Goal: Information Seeking & Learning: Check status

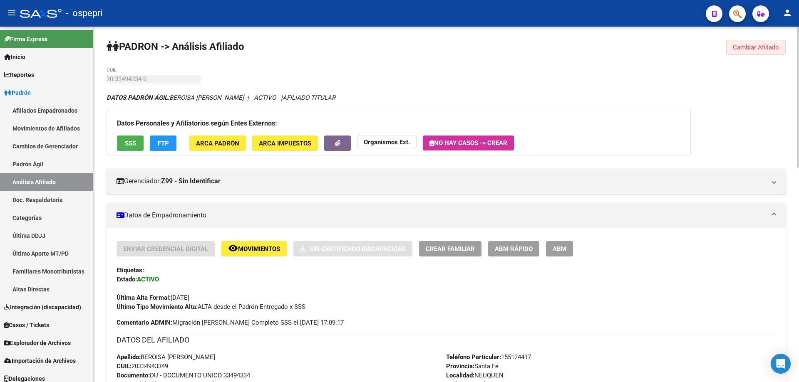
click at [742, 47] on span "Cambiar Afiliado" at bounding box center [756, 47] width 46 height 7
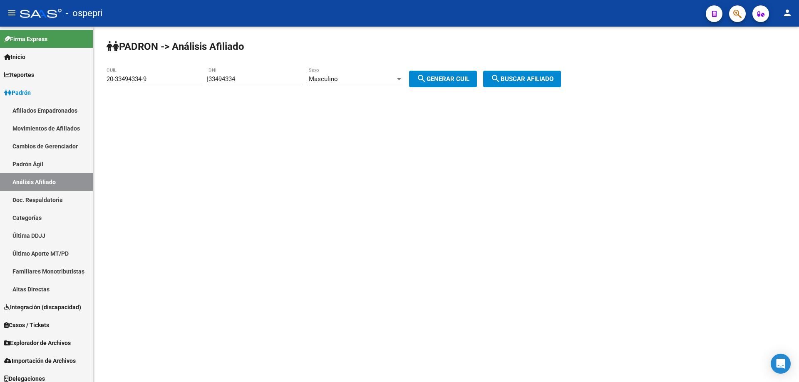
click at [231, 77] on input "33494334" at bounding box center [255, 78] width 94 height 7
paste input "29213123"
type input "29213123"
click at [426, 83] on mat-icon "search" at bounding box center [421, 79] width 10 height 10
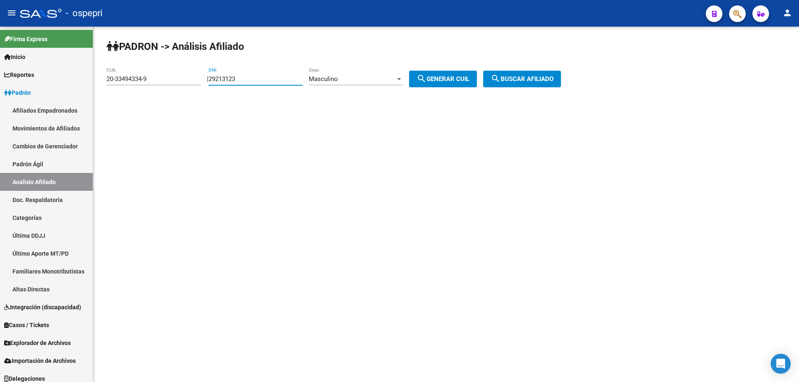
type input "20-29213123-3"
click at [525, 79] on span "search Buscar afiliado" at bounding box center [521, 78] width 63 height 7
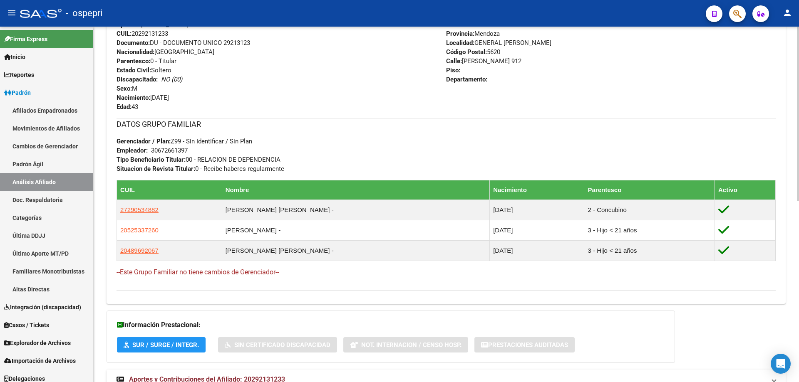
scroll to position [369, 0]
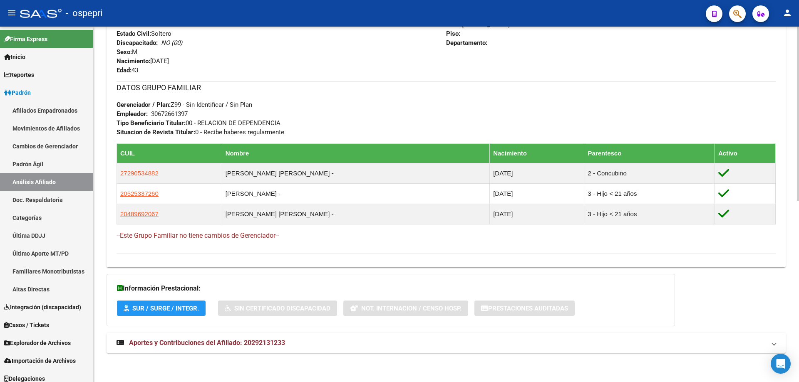
click at [270, 336] on mat-expansion-panel-header "Aportes y Contribuciones del Afiliado: 20292131233" at bounding box center [446, 343] width 679 height 20
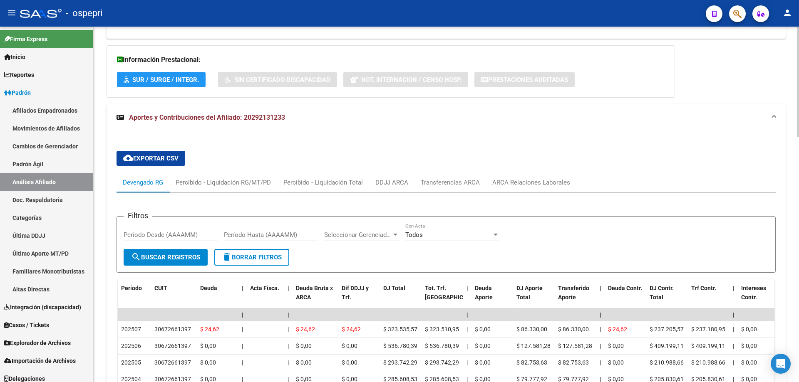
scroll to position [640, 0]
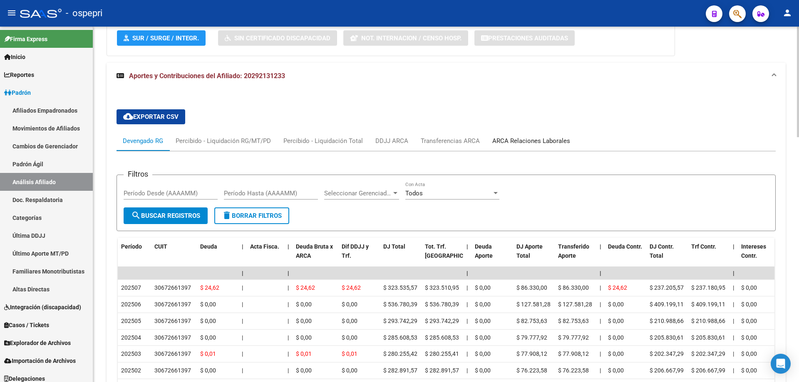
click at [534, 141] on div "ARCA Relaciones Laborales" at bounding box center [531, 140] width 78 height 9
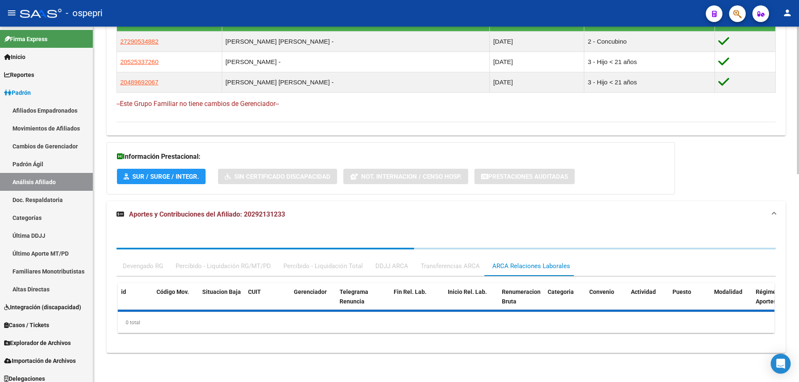
scroll to position [584, 0]
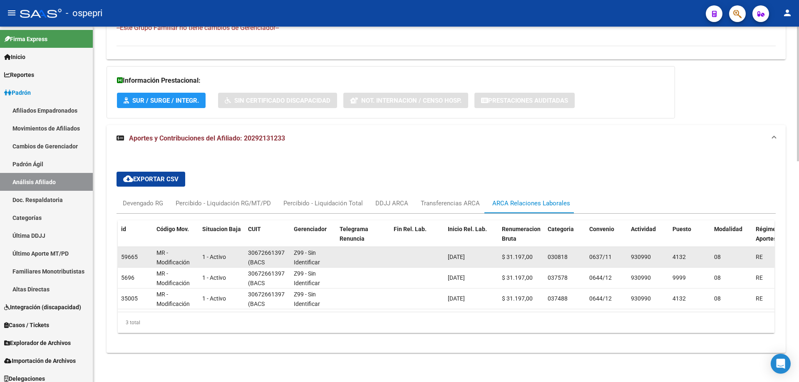
click at [588, 251] on datatable-body-cell "0637/11" at bounding box center [607, 257] width 42 height 20
drag, startPoint x: 588, startPoint y: 251, endPoint x: 614, endPoint y: 250, distance: 26.2
click at [614, 250] on datatable-body-cell "0637/11" at bounding box center [607, 257] width 42 height 20
copy span "0637/11"
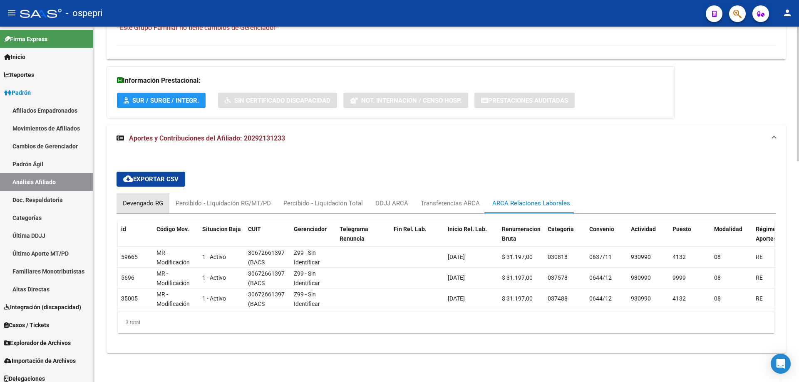
click at [146, 199] on div "Devengado RG" at bounding box center [143, 203] width 40 height 9
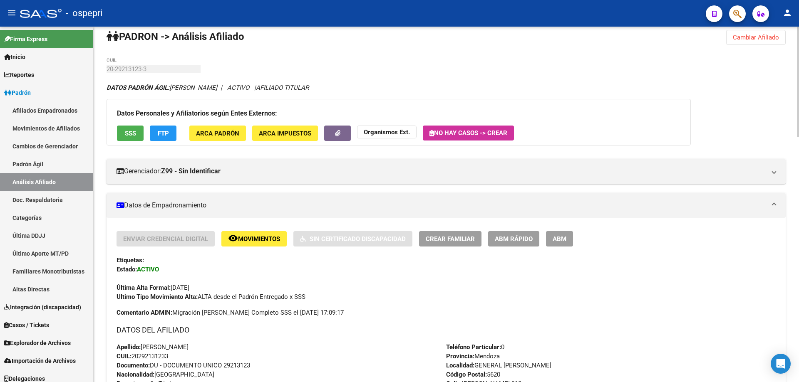
scroll to position [0, 0]
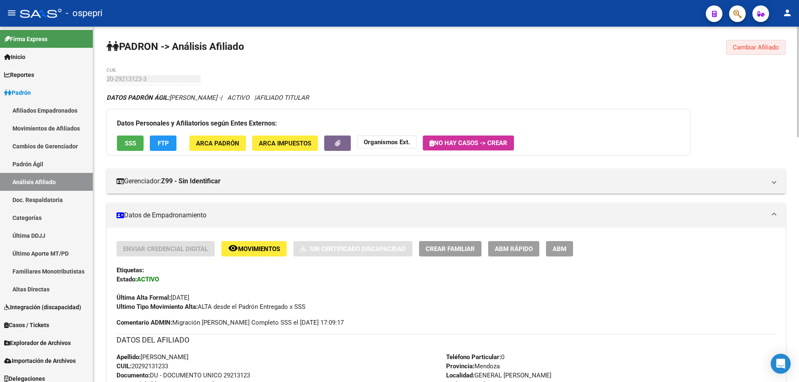
click at [738, 50] on span "Cambiar Afiliado" at bounding box center [756, 47] width 46 height 7
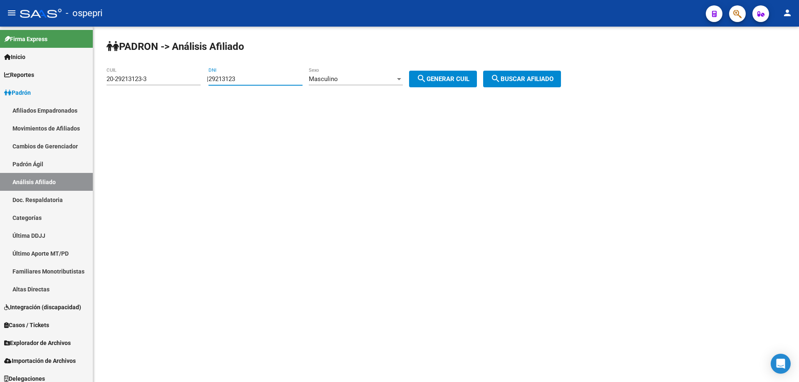
click at [224, 78] on input "29213123" at bounding box center [255, 78] width 94 height 7
type input "29824688"
click at [409, 71] on button "search Generar CUIL" at bounding box center [443, 79] width 68 height 17
type input "27-29824688-6"
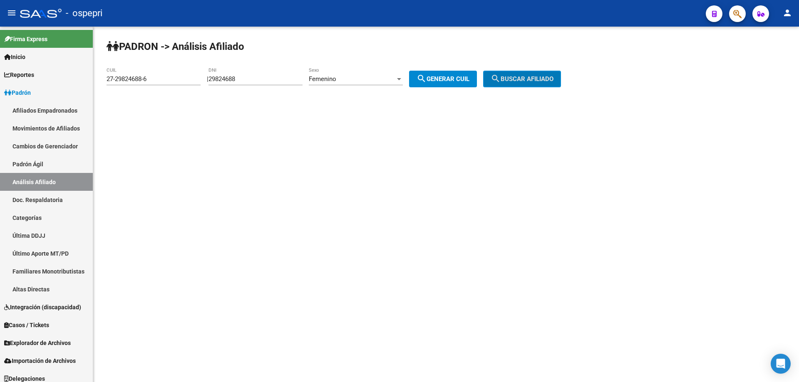
click button "search Buscar afiliado" at bounding box center [522, 79] width 78 height 17
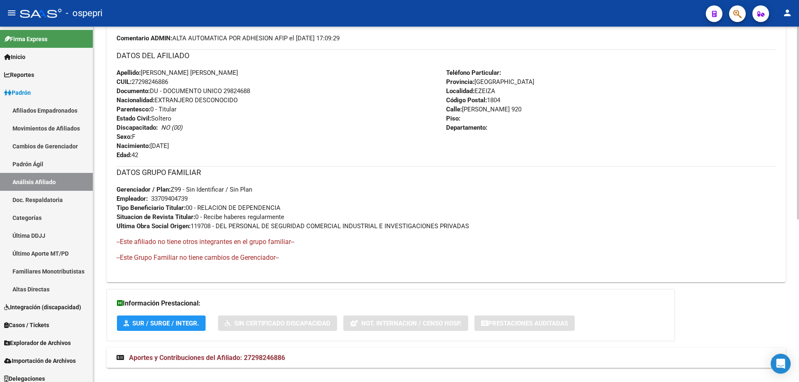
scroll to position [300, 0]
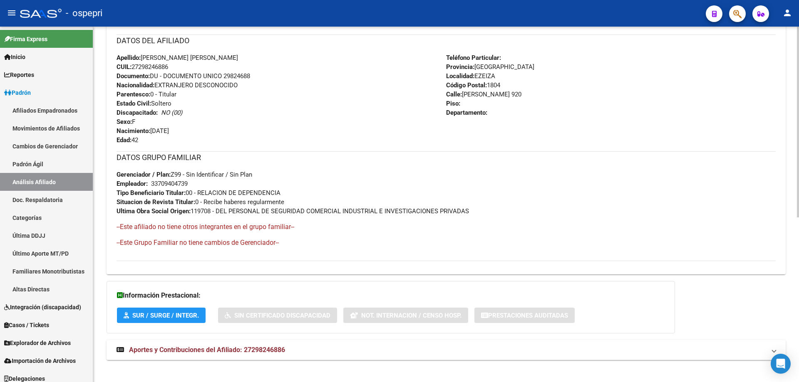
click at [252, 356] on mat-expansion-panel-header "Aportes y Contribuciones del Afiliado: 27298246886" at bounding box center [446, 350] width 679 height 20
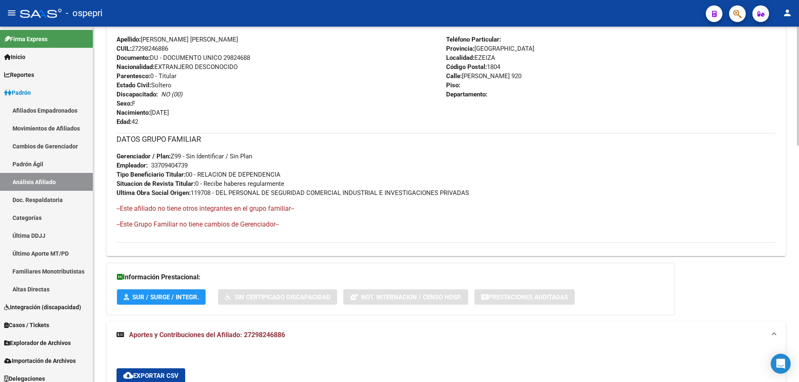
scroll to position [188, 0]
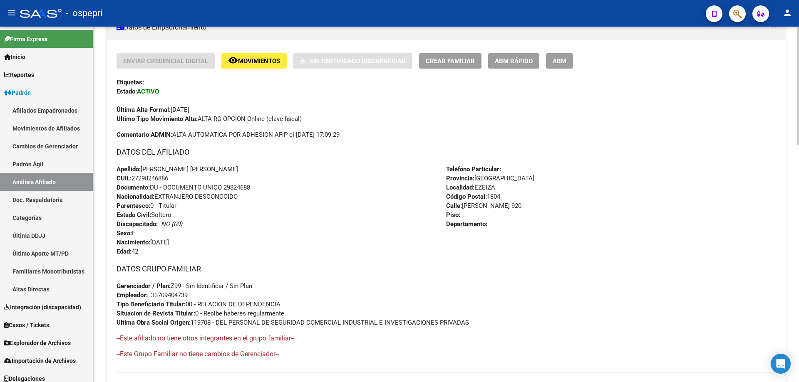
click at [150, 178] on span "CUIL: 27298246886" at bounding box center [142, 178] width 52 height 7
copy span "27298246886"
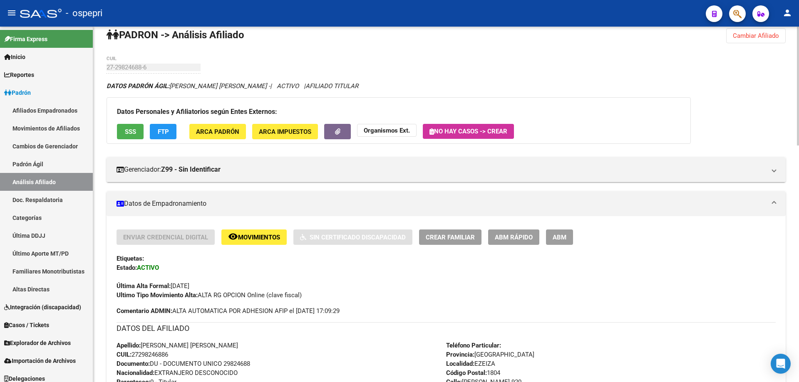
scroll to position [0, 0]
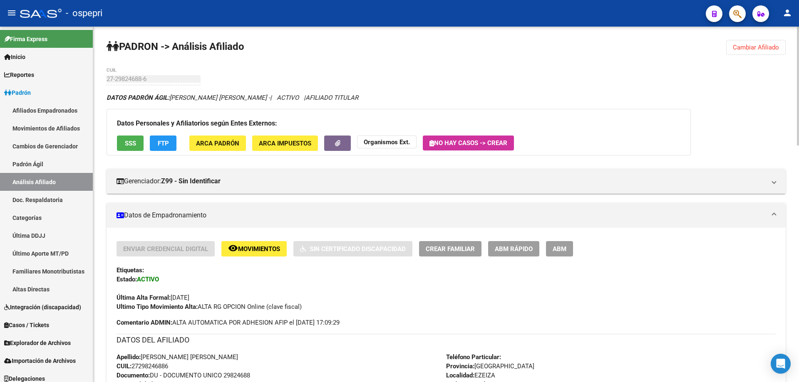
click at [760, 51] on span "Cambiar Afiliado" at bounding box center [756, 47] width 46 height 7
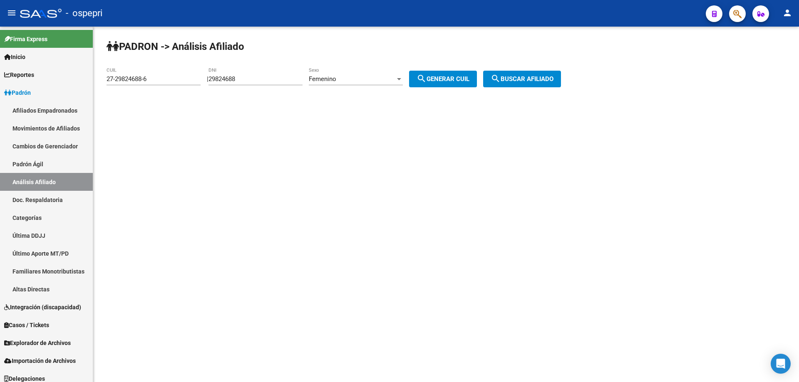
click at [232, 79] on input "29824688" at bounding box center [255, 78] width 94 height 7
paste input "40442413"
type input "40442413"
click at [389, 76] on div "Femenino" at bounding box center [352, 78] width 87 height 7
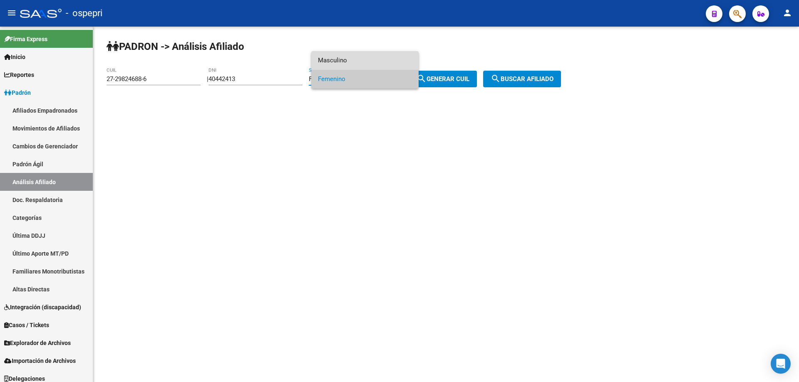
drag, startPoint x: 370, startPoint y: 62, endPoint x: 412, endPoint y: 69, distance: 42.6
click at [370, 62] on span "Masculino" at bounding box center [365, 60] width 94 height 19
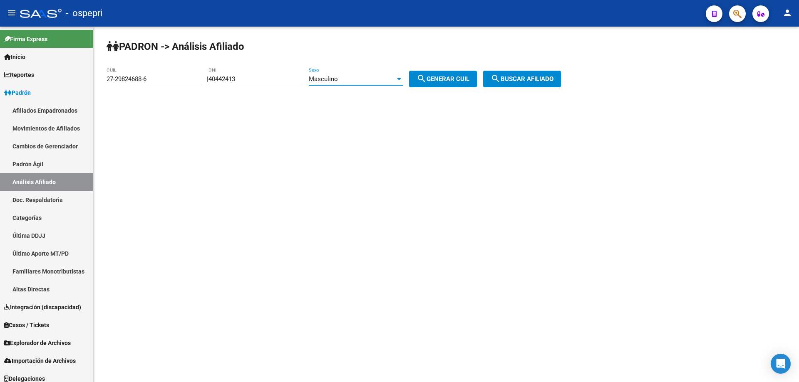
click at [447, 83] on button "search Generar CUIL" at bounding box center [443, 79] width 68 height 17
type input "20-40442413-1"
click at [544, 77] on span "search Buscar afiliado" at bounding box center [521, 78] width 63 height 7
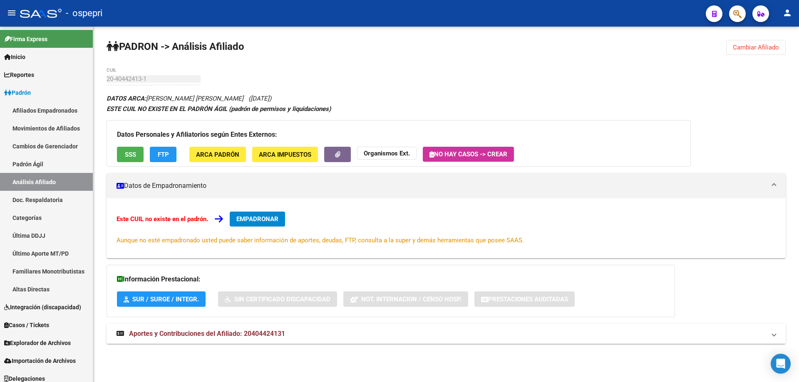
click at [269, 336] on span "Aportes y Contribuciones del Afiliado: 20404424131" at bounding box center [207, 334] width 156 height 8
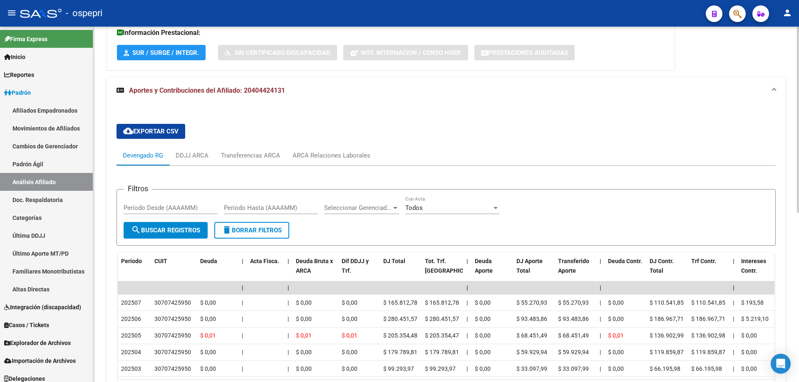
scroll to position [323, 0]
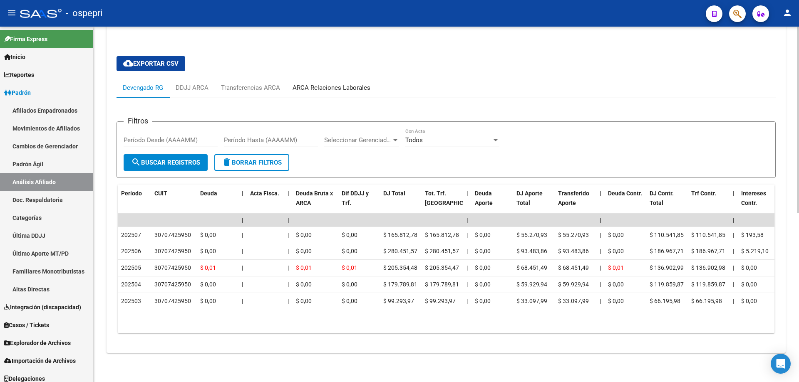
click at [343, 83] on div "ARCA Relaciones Laborales" at bounding box center [331, 87] width 78 height 9
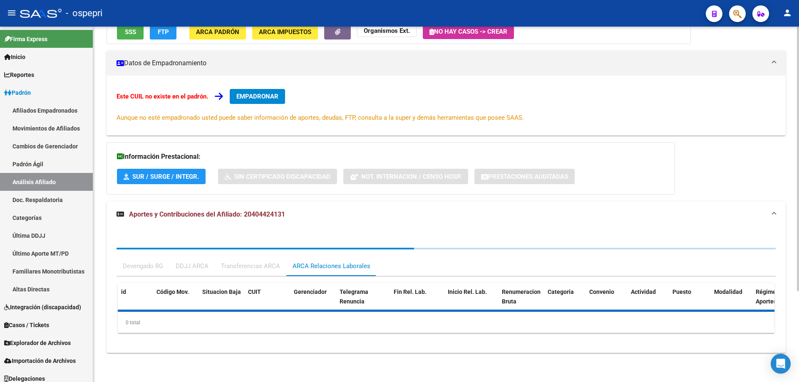
scroll to position [268, 0]
